Goal: Task Accomplishment & Management: Complete application form

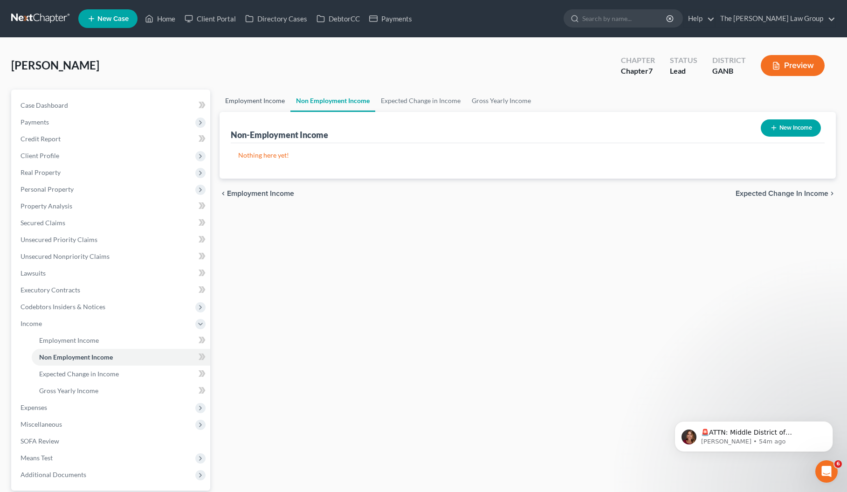
click at [272, 100] on link "Employment Income" at bounding box center [254, 100] width 71 height 22
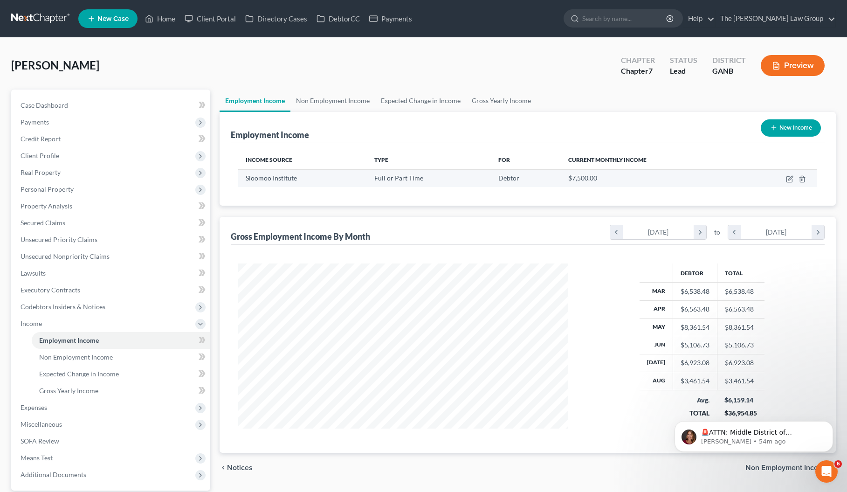
scroll to position [167, 349]
drag, startPoint x: 304, startPoint y: 178, endPoint x: 240, endPoint y: 178, distance: 63.4
click at [240, 178] on td "Sloomoo Institute" at bounding box center [302, 178] width 129 height 18
copy span "Sloomoo Institute"
click at [419, 99] on link "Expected Change in Income" at bounding box center [420, 100] width 91 height 22
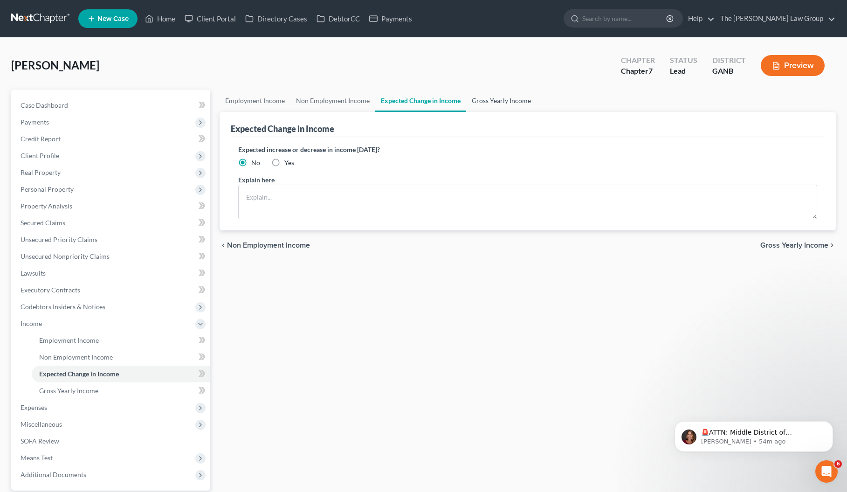
click at [492, 99] on link "Gross Yearly Income" at bounding box center [501, 100] width 70 height 22
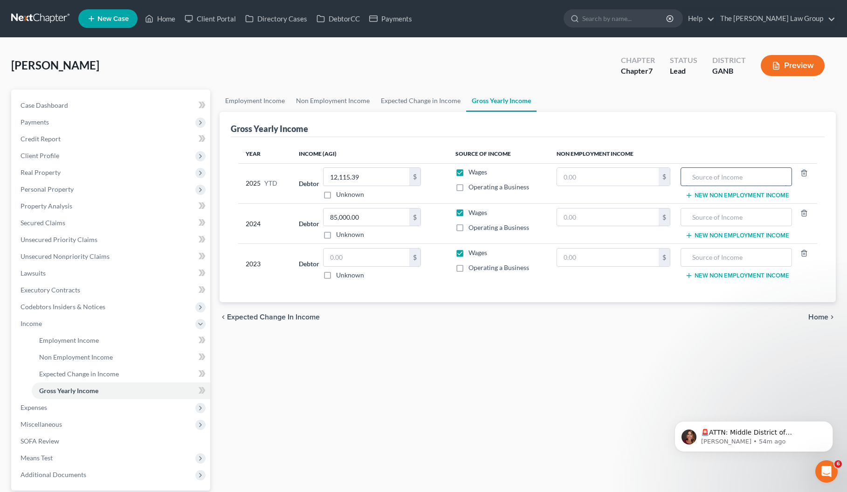
click at [699, 177] on input "text" at bounding box center [736, 177] width 101 height 18
paste input "Sloomoo Institute"
type input "Sloomoo Institute"
click at [699, 214] on input "text" at bounding box center [736, 217] width 101 height 18
paste input "Sloomoo Institute"
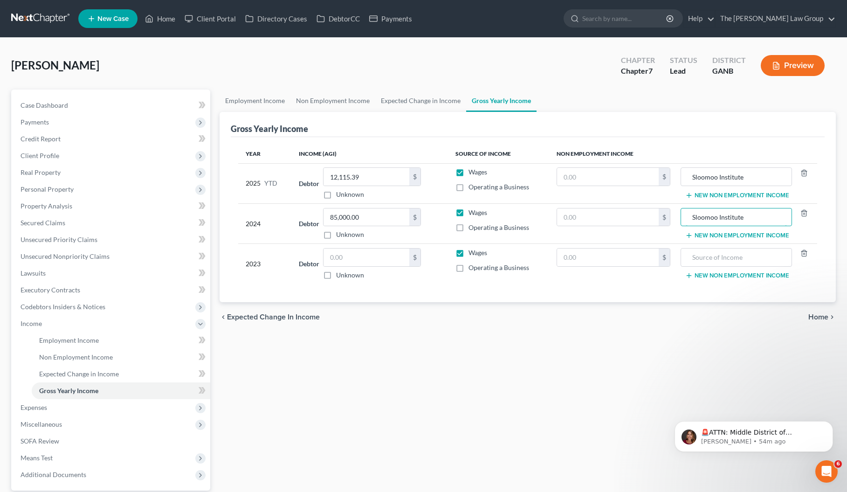
type input "Sloomoo Institute"
click at [638, 313] on div "Employment Income Non Employment Income Expected Change in Income Gross Yearly …" at bounding box center [527, 316] width 625 height 454
click at [376, 258] on input "text" at bounding box center [366, 257] width 86 height 18
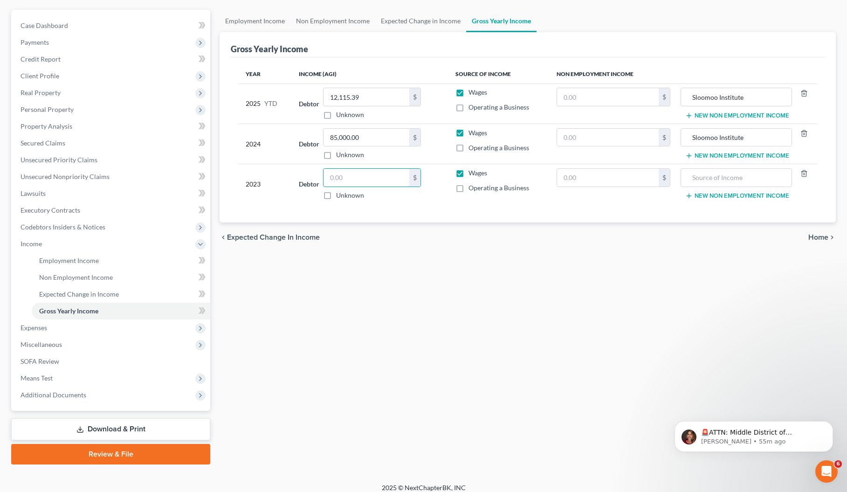
scroll to position [87, 0]
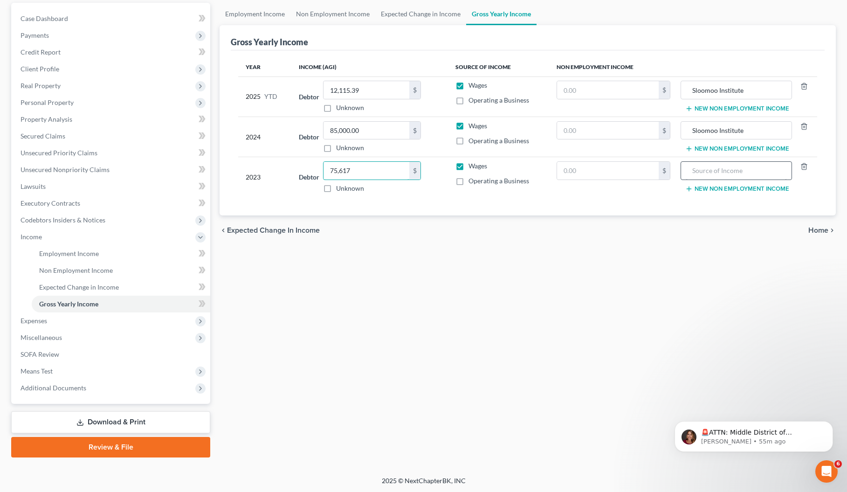
type input "75,617"
click at [699, 172] on input "text" at bounding box center [736, 171] width 101 height 18
type input "Warner Bros. Discovery"
click at [83, 313] on span "Additional Documents" at bounding box center [54, 388] width 66 height 8
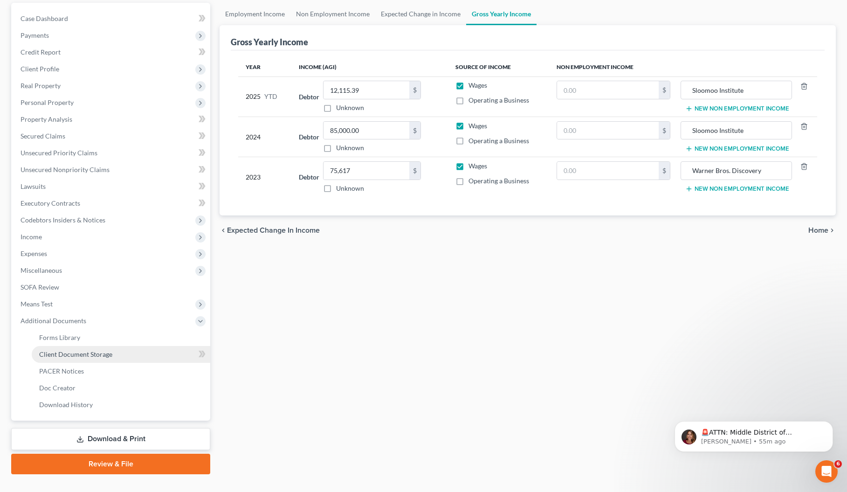
click at [76, 313] on link "Client Document Storage" at bounding box center [121, 354] width 178 height 17
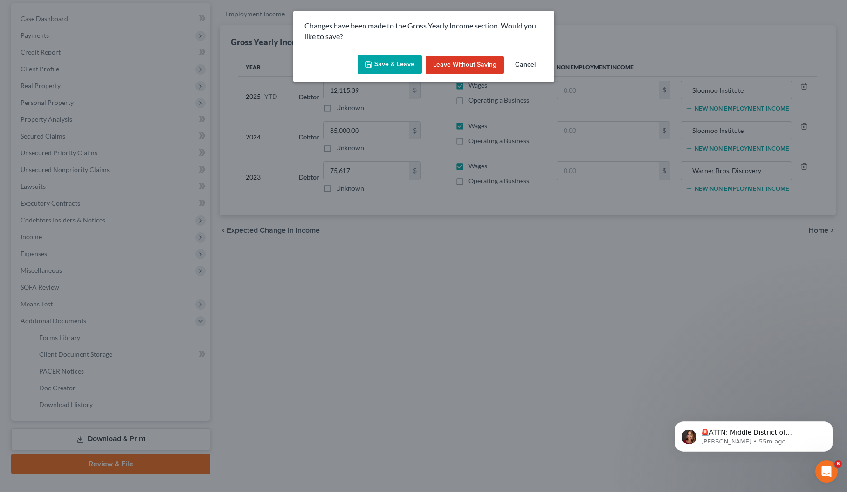
click at [394, 62] on button "Save & Leave" at bounding box center [389, 65] width 64 height 20
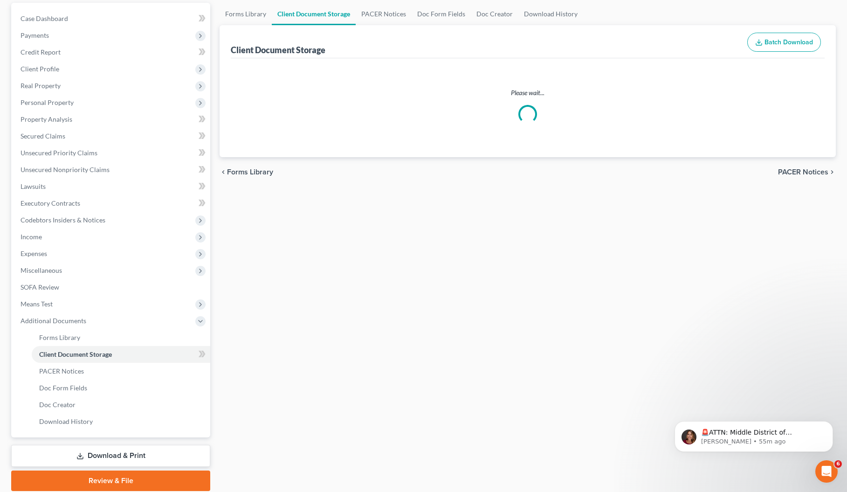
scroll to position [82, 0]
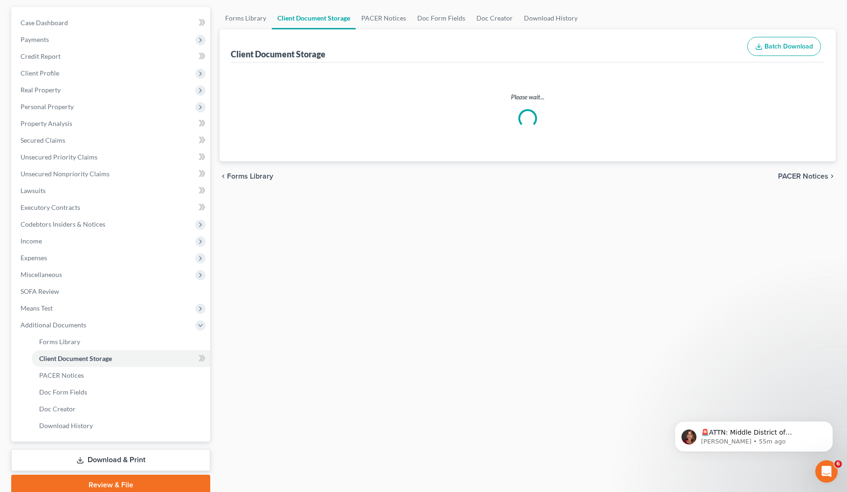
select select "35"
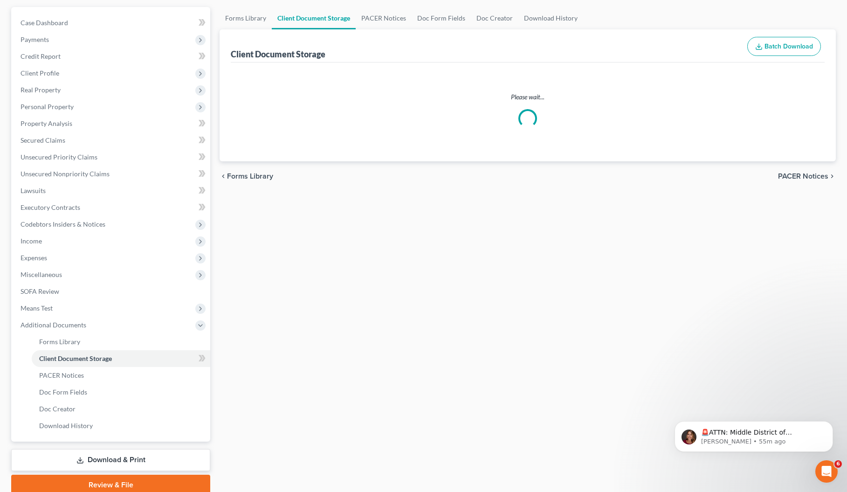
select select "5"
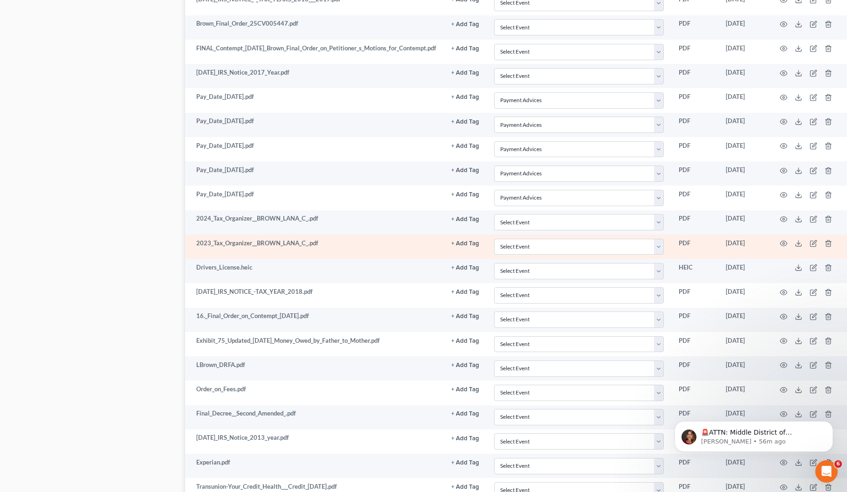
scroll to position [720, 55]
click at [699, 243] on icon "button" at bounding box center [783, 243] width 7 height 7
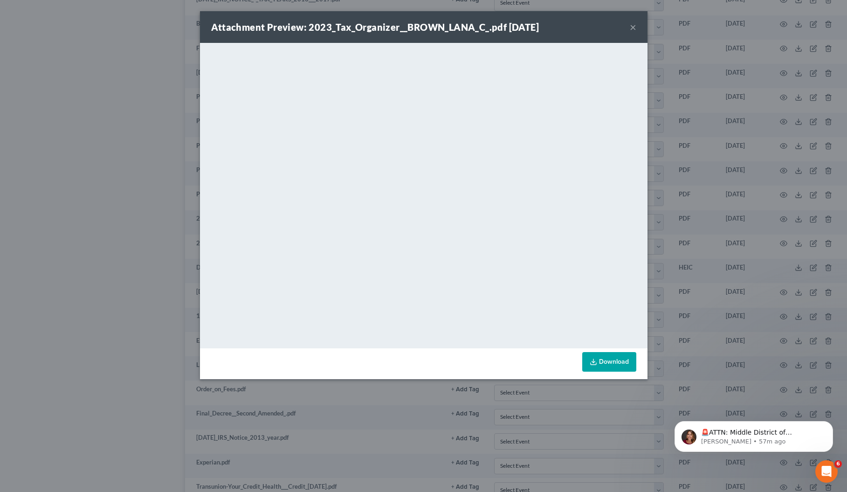
click at [633, 28] on button "×" at bounding box center [633, 26] width 7 height 11
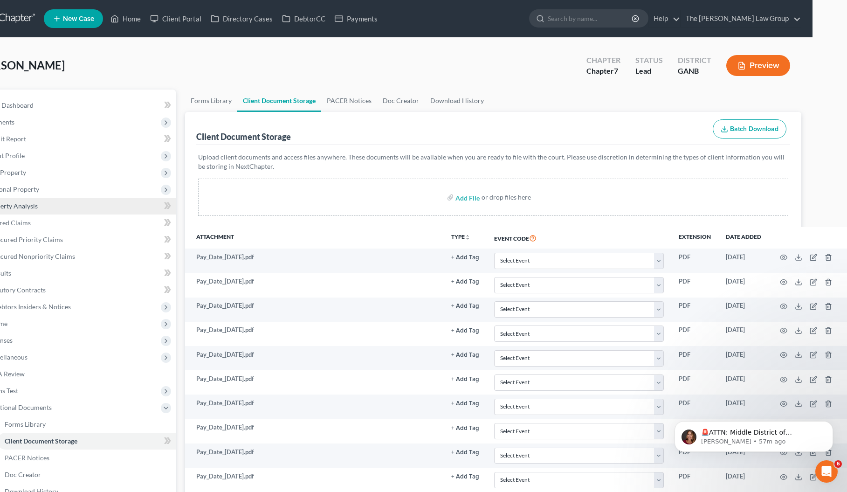
scroll to position [0, 0]
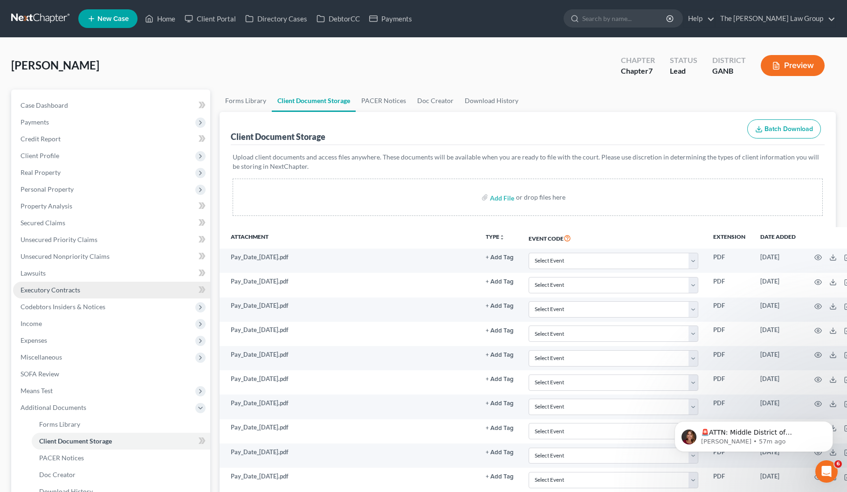
click at [60, 285] on link "Executory Contracts" at bounding box center [111, 289] width 197 height 17
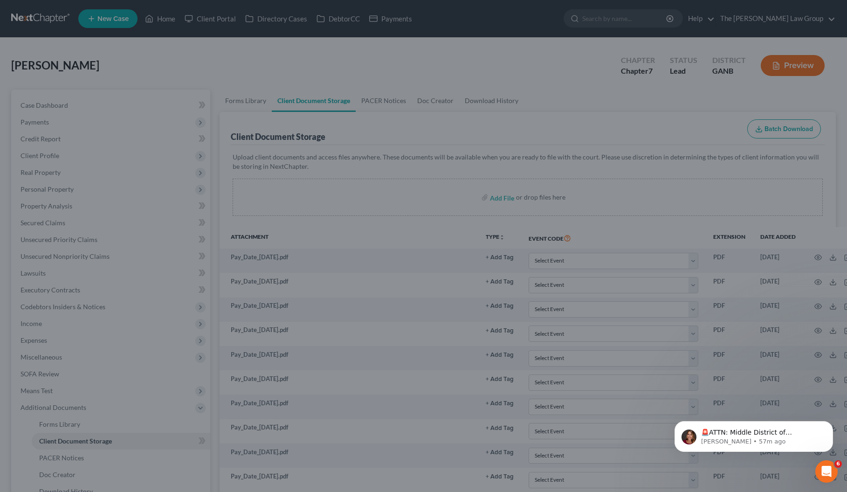
click at [32, 313] on div at bounding box center [423, 246] width 847 height 492
drag, startPoint x: 34, startPoint y: 320, endPoint x: 62, endPoint y: 254, distance: 72.0
click at [34, 313] on div at bounding box center [423, 246] width 847 height 492
drag, startPoint x: 32, startPoint y: 125, endPoint x: 22, endPoint y: 1, distance: 124.3
click at [32, 123] on div at bounding box center [423, 246] width 847 height 492
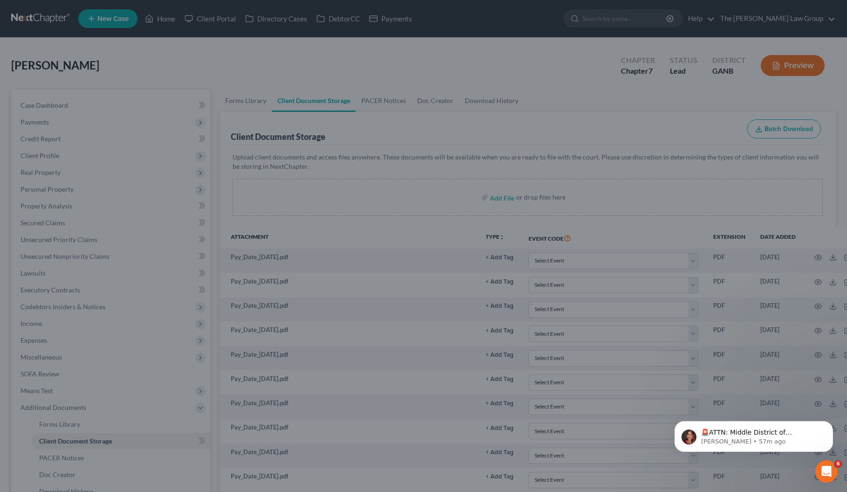
scroll to position [87, 0]
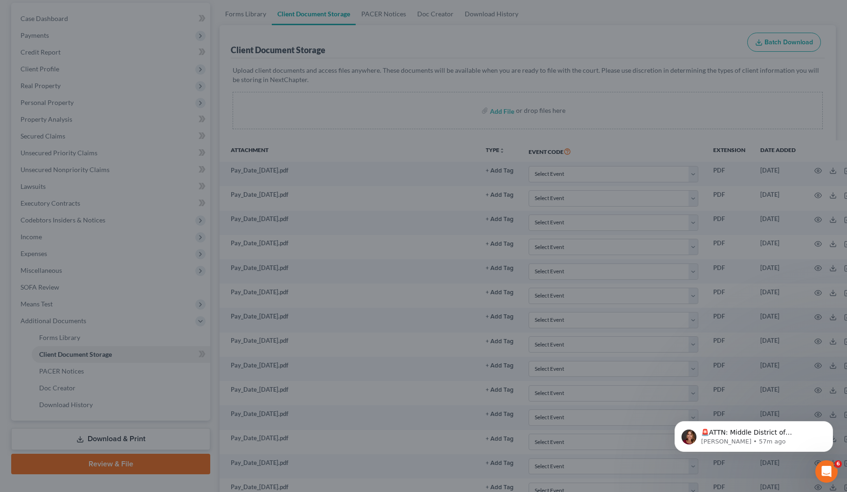
drag, startPoint x: 52, startPoint y: 314, endPoint x: 45, endPoint y: 281, distance: 33.7
click at [52, 313] on div at bounding box center [423, 246] width 847 height 492
click at [45, 281] on div at bounding box center [423, 246] width 847 height 492
click at [48, 278] on div at bounding box center [423, 246] width 847 height 492
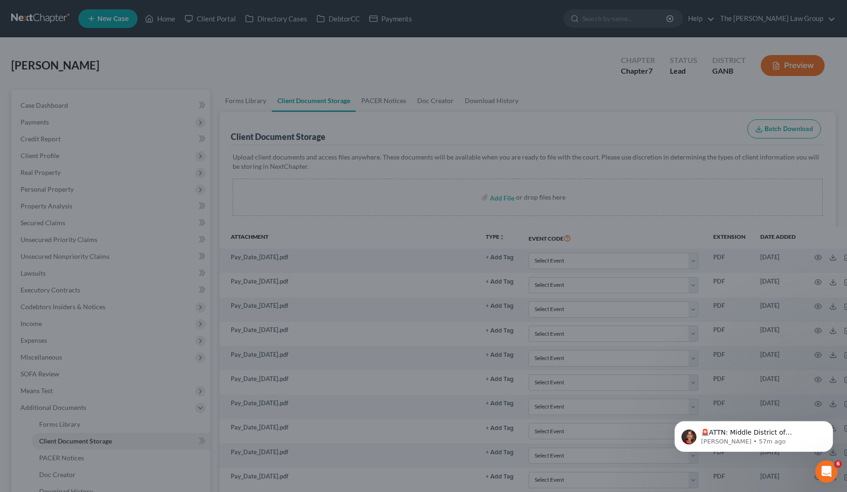
scroll to position [87, 0]
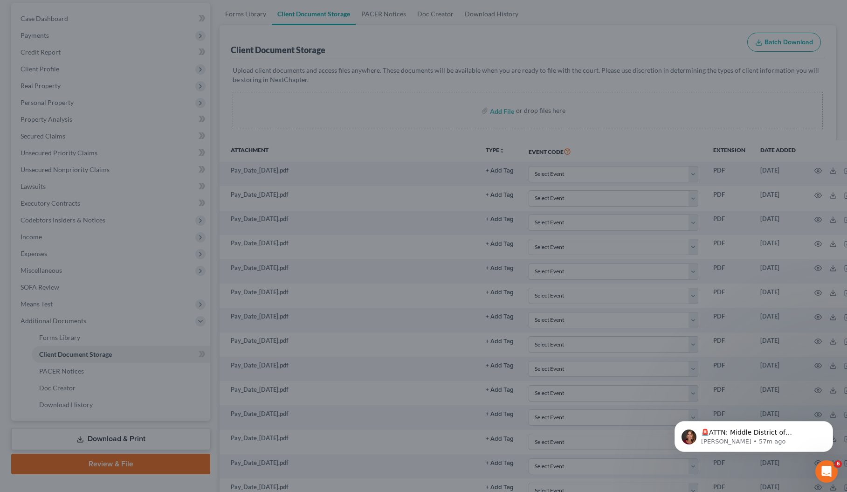
click at [71, 108] on div at bounding box center [423, 246] width 847 height 492
click at [79, 171] on div at bounding box center [423, 246] width 847 height 492
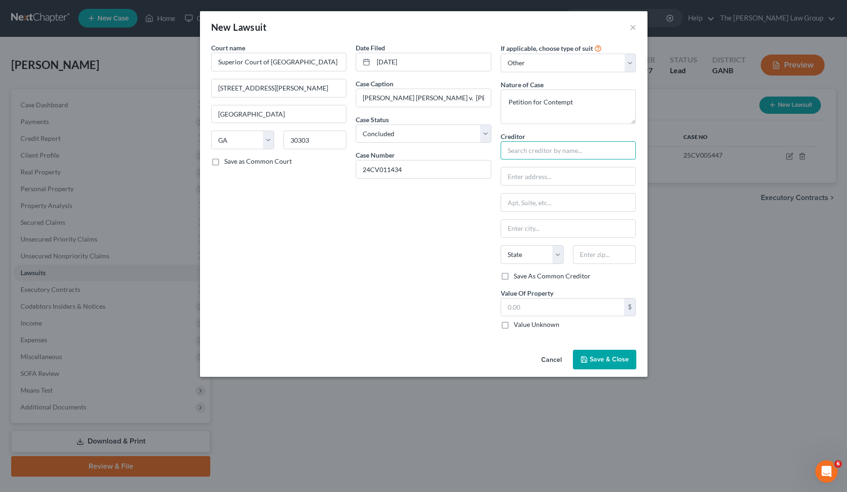
click at [588, 149] on input "text" at bounding box center [568, 150] width 136 height 19
type input "Not Applicable"
drag, startPoint x: 299, startPoint y: 86, endPoint x: 172, endPoint y: 86, distance: 126.8
click at [172, 86] on div "New Lawsuit × Court name * Superior Court of Fulton County 136 Pryor Street, SW…" at bounding box center [423, 246] width 847 height 492
drag, startPoint x: 336, startPoint y: 262, endPoint x: 341, endPoint y: 264, distance: 5.2
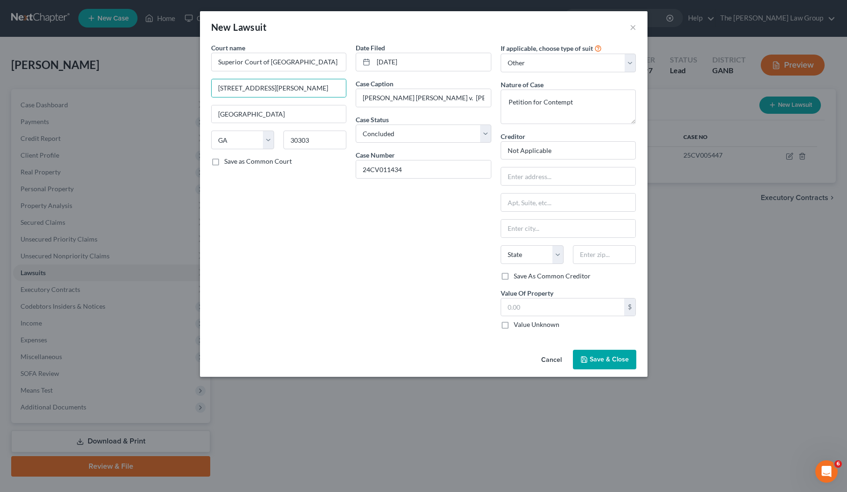
click at [341, 264] on div "Court name * Superior Court of Fulton County 136 Pryor Street, SW Atlanta State…" at bounding box center [278, 190] width 145 height 294
click at [607, 358] on span "Save & Close" at bounding box center [609, 359] width 39 height 8
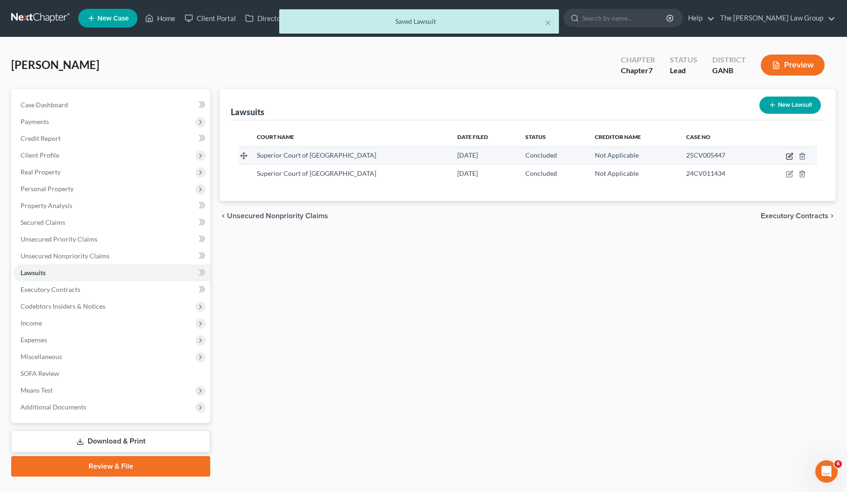
click at [788, 156] on icon "button" at bounding box center [789, 155] width 7 height 7
select select "10"
select select "2"
select select "4"
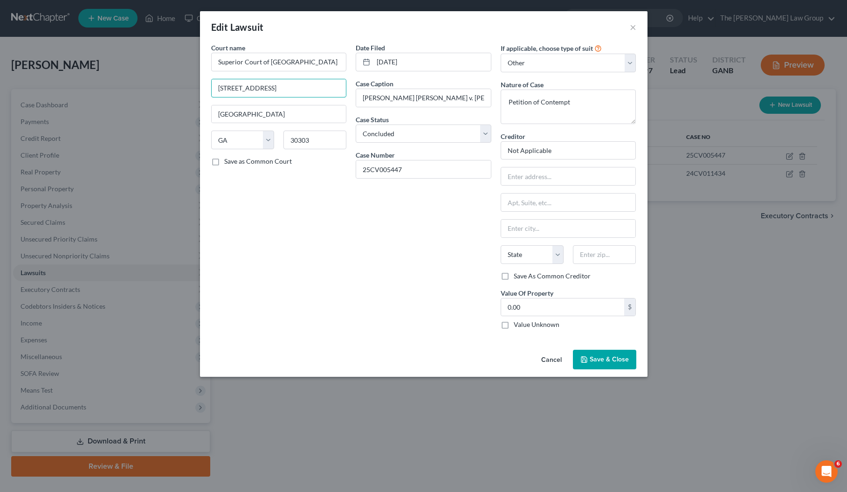
drag, startPoint x: 308, startPoint y: 96, endPoint x: 119, endPoint y: 83, distance: 190.1
click at [119, 83] on div "Edit Lawsuit × Court name * Superior Court of Fulton County 185 Central Avenue,…" at bounding box center [423, 246] width 847 height 492
paste input "36 Pryor Street, SW"
type input "136 Pryor Street, SW"
click at [331, 254] on div "Court name * Superior Court of Fulton County 136 Pryor Street, SW Atlanta State…" at bounding box center [278, 190] width 145 height 294
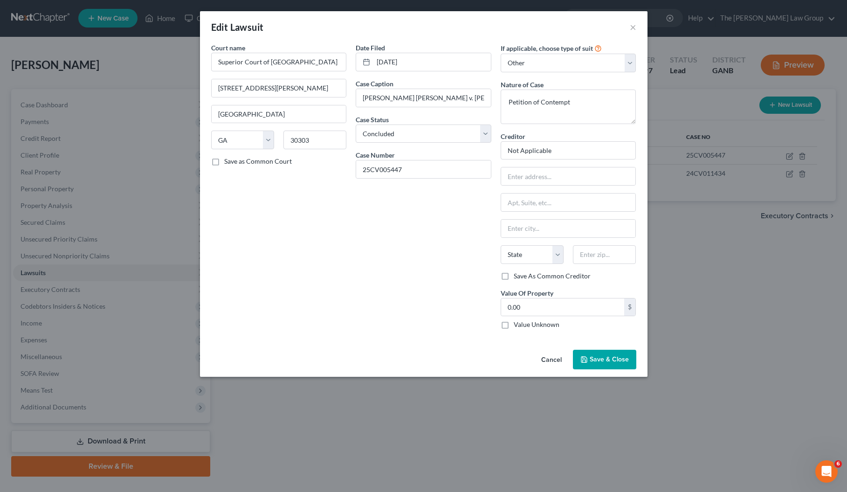
click at [608, 354] on button "Save & Close" at bounding box center [604, 360] width 63 height 20
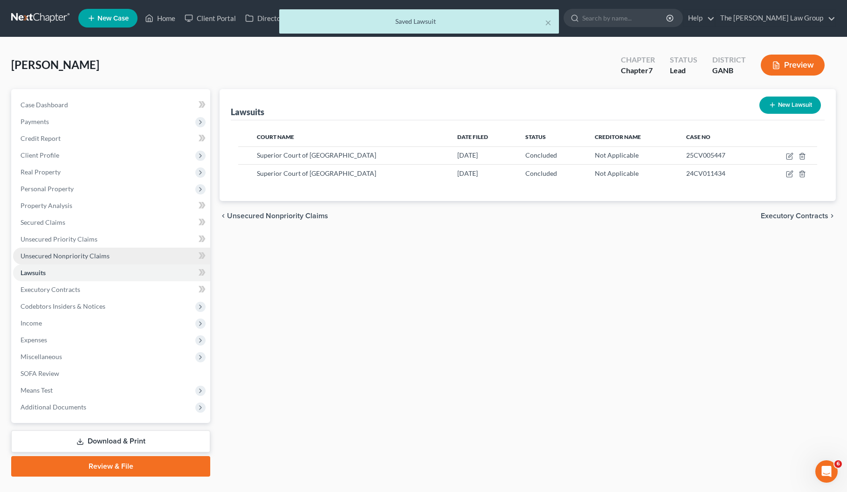
scroll to position [20, 0]
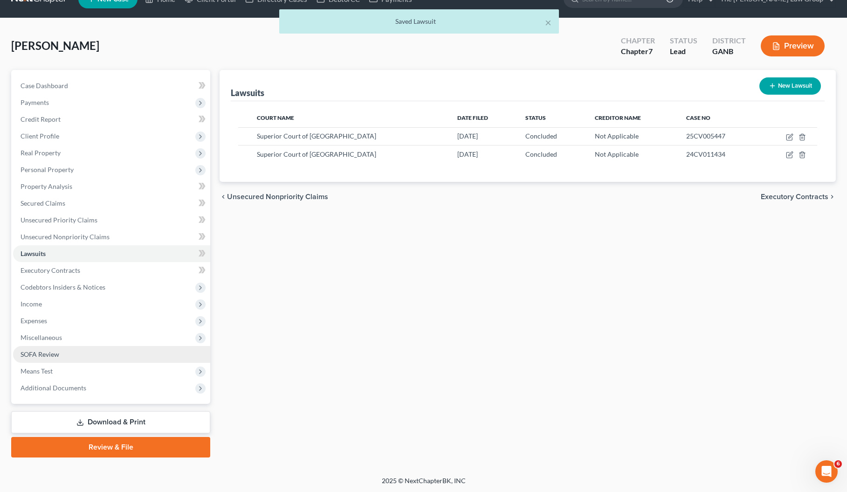
click at [50, 358] on link "SOFA Review" at bounding box center [111, 354] width 197 height 17
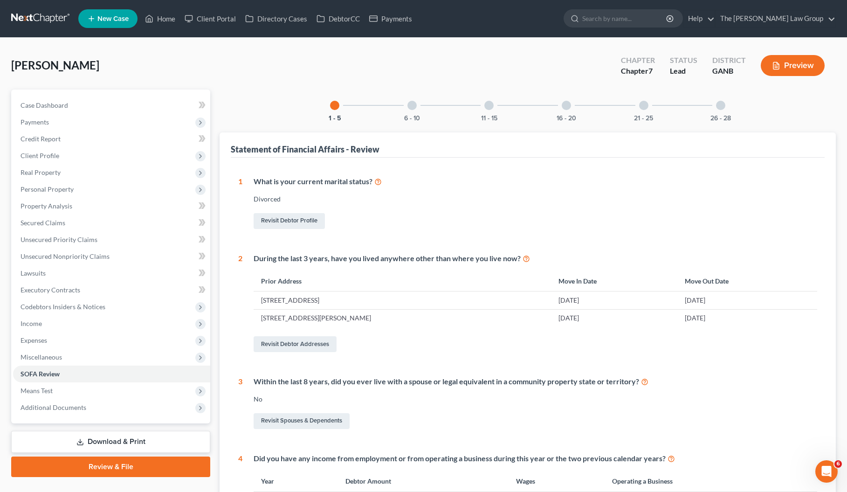
click at [414, 107] on div at bounding box center [411, 105] width 9 height 9
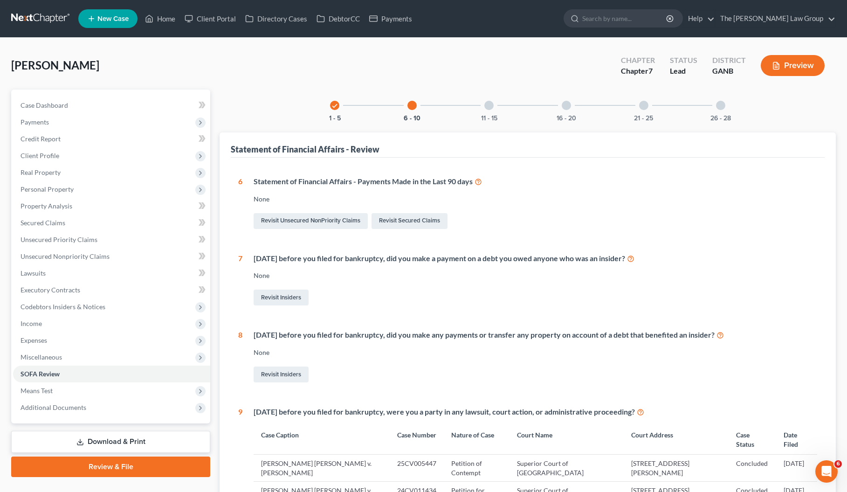
click at [488, 106] on div at bounding box center [488, 105] width 9 height 9
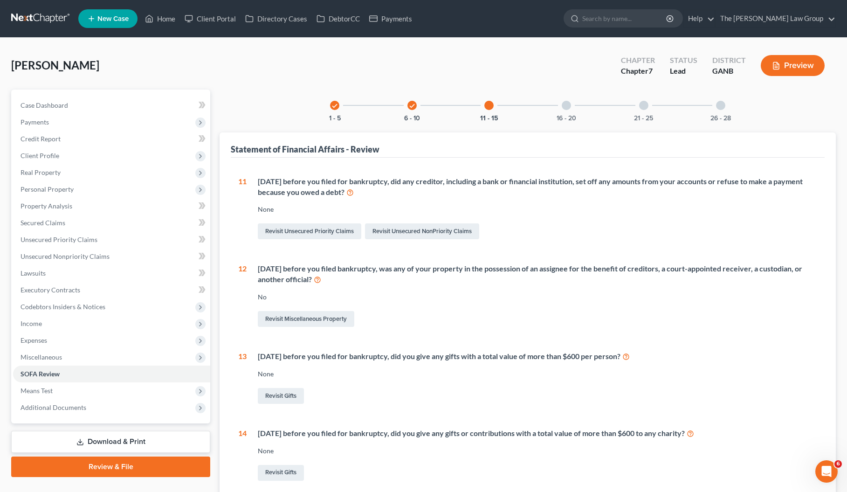
click at [562, 107] on div at bounding box center [566, 105] width 9 height 9
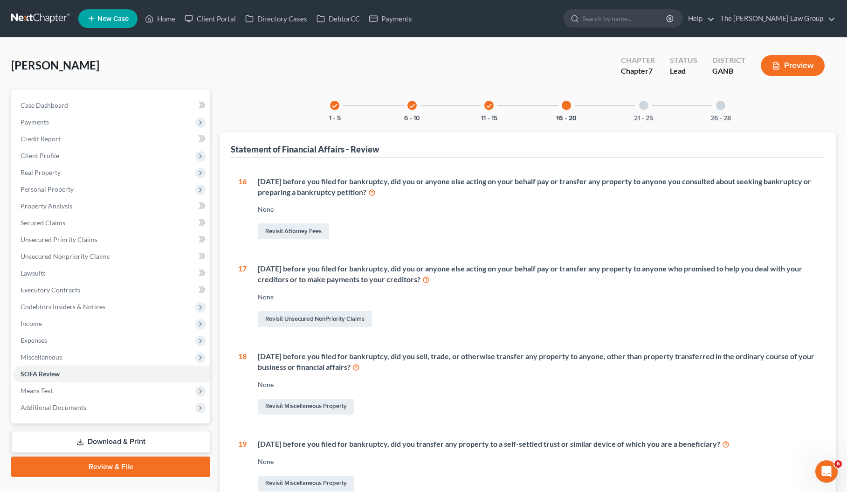
click at [641, 108] on div at bounding box center [643, 105] width 9 height 9
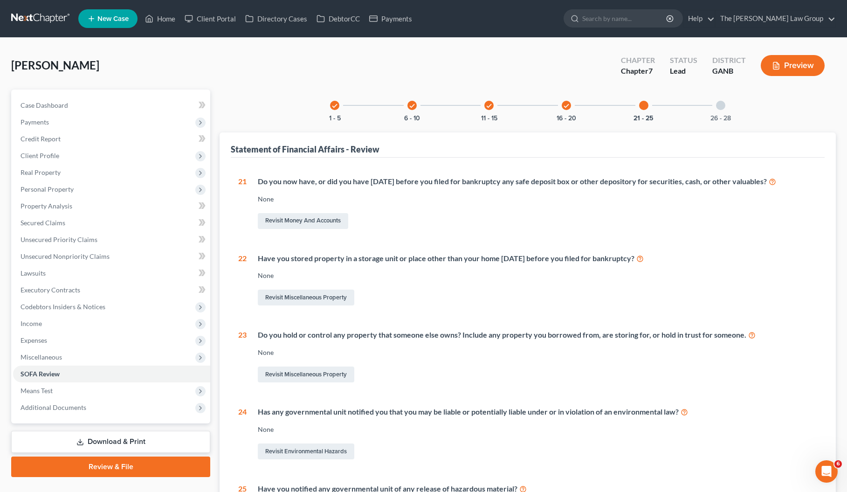
click at [720, 107] on div at bounding box center [720, 105] width 9 height 9
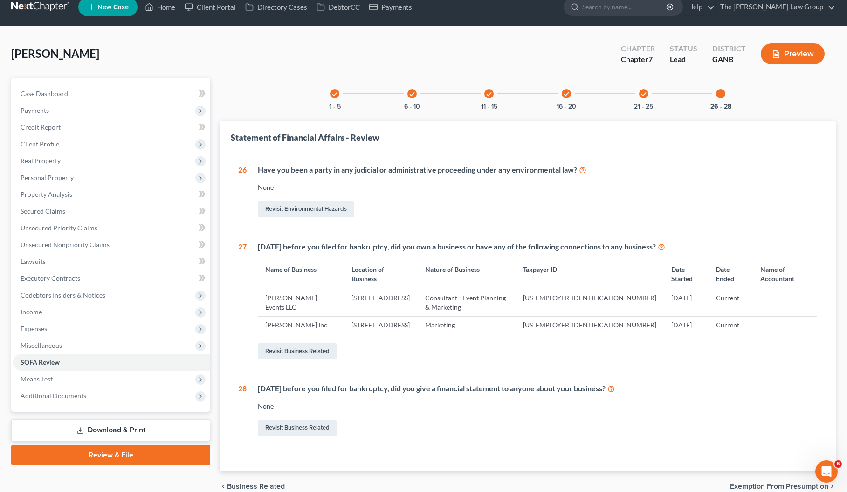
scroll to position [65, 0]
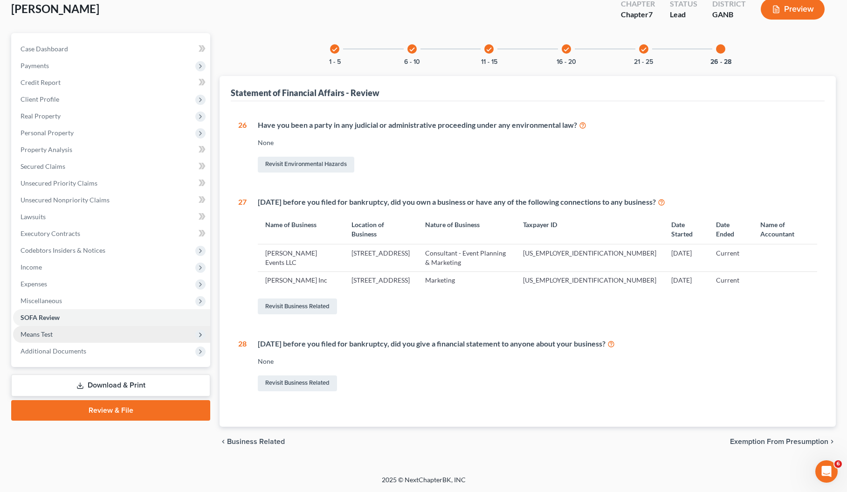
click at [70, 326] on span "Means Test" at bounding box center [111, 334] width 197 height 17
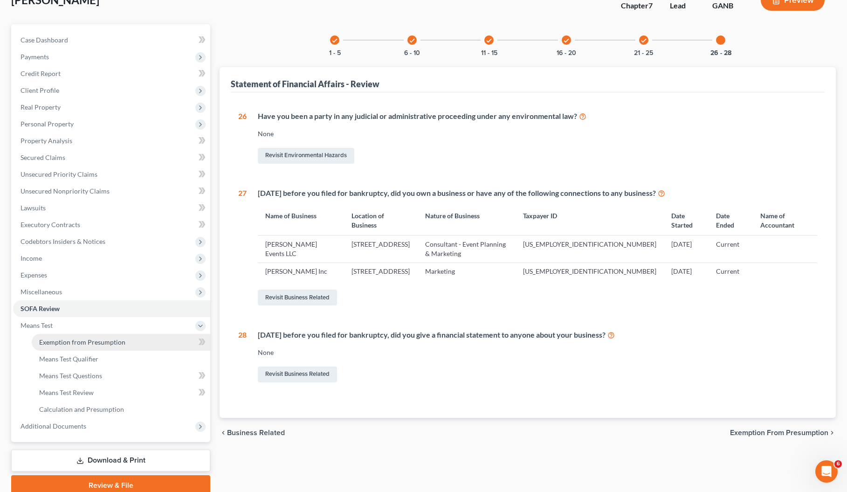
click at [116, 345] on span "Exemption from Presumption" at bounding box center [82, 342] width 86 height 8
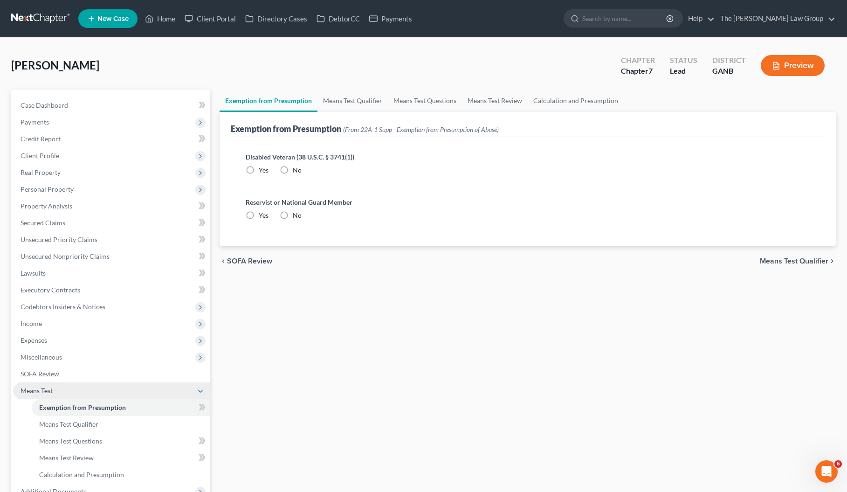
scroll to position [1, 0]
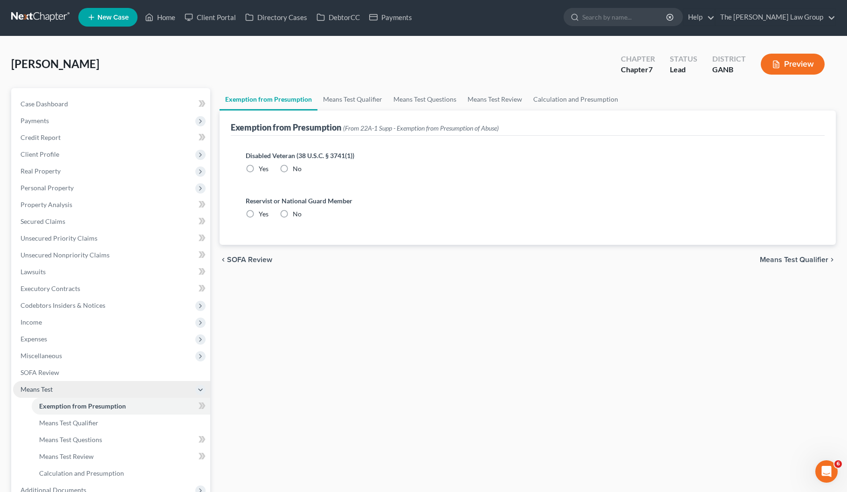
click at [62, 393] on span "Means Test" at bounding box center [111, 389] width 197 height 17
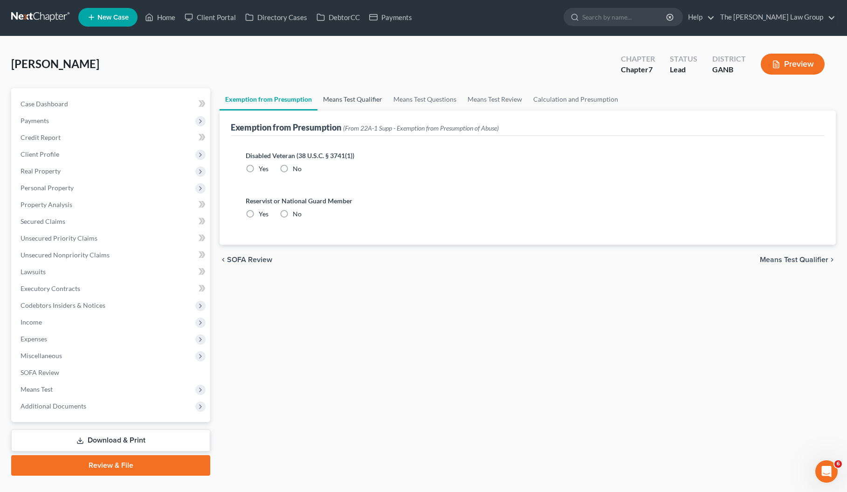
click at [356, 98] on link "Means Test Qualifier" at bounding box center [352, 99] width 70 height 22
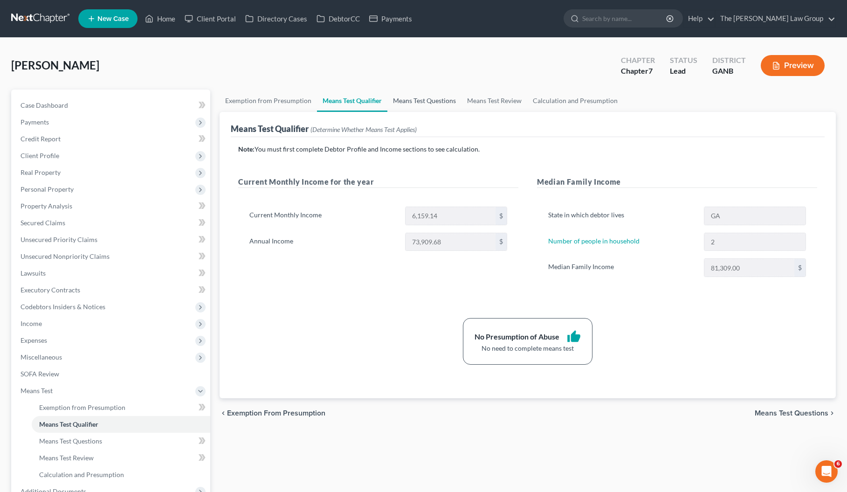
click at [435, 99] on link "Means Test Questions" at bounding box center [424, 100] width 74 height 22
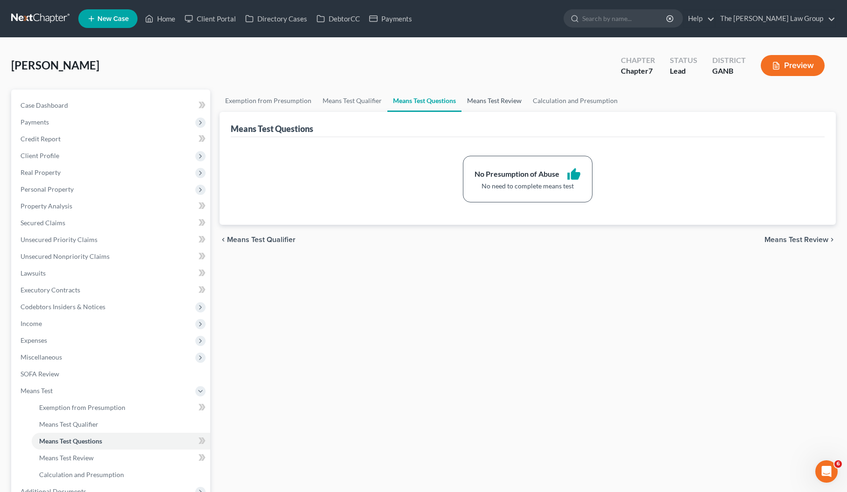
click at [496, 101] on link "Means Test Review" at bounding box center [494, 100] width 66 height 22
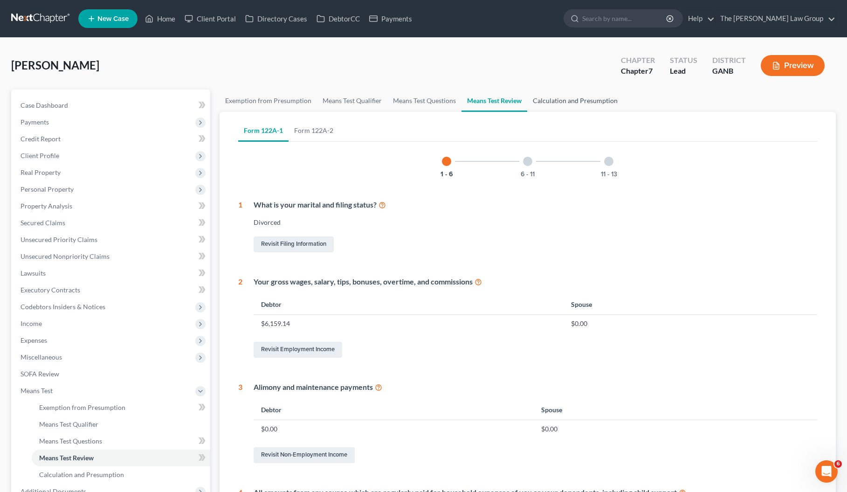
click at [579, 100] on link "Calculation and Presumption" at bounding box center [575, 100] width 96 height 22
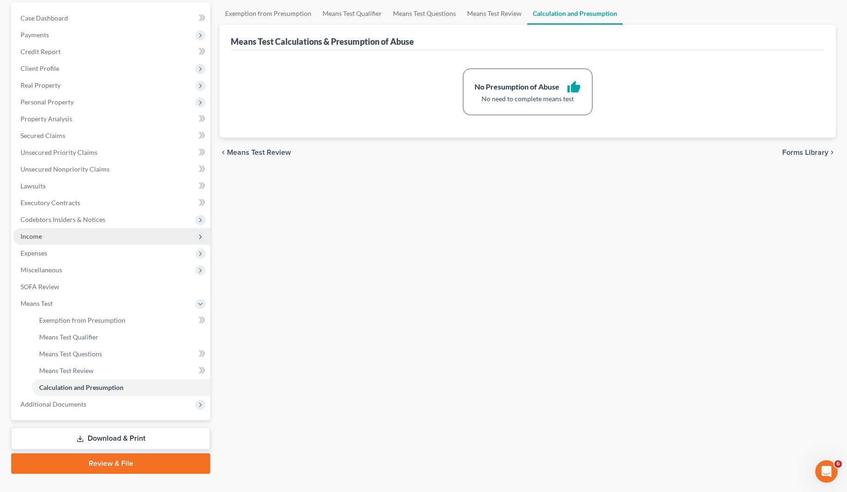
scroll to position [103, 0]
